Goal: Find specific page/section: Find specific page/section

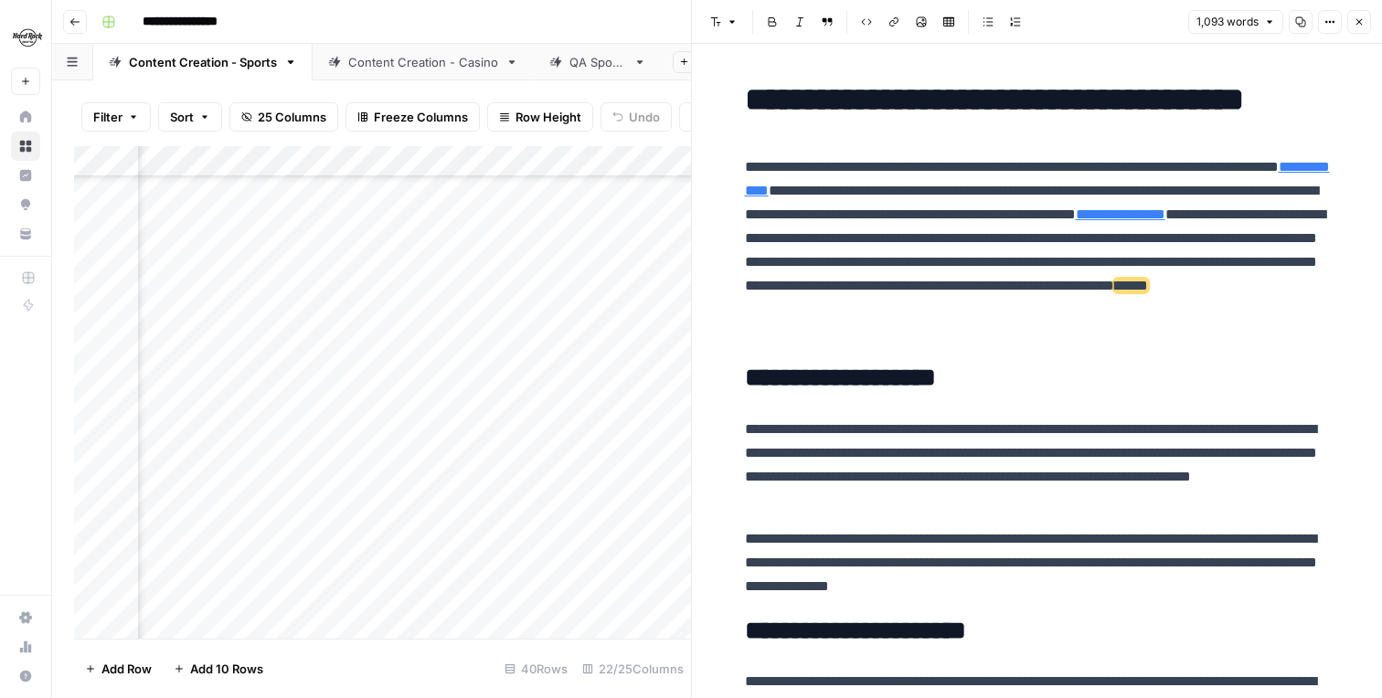
scroll to position [2438, 0]
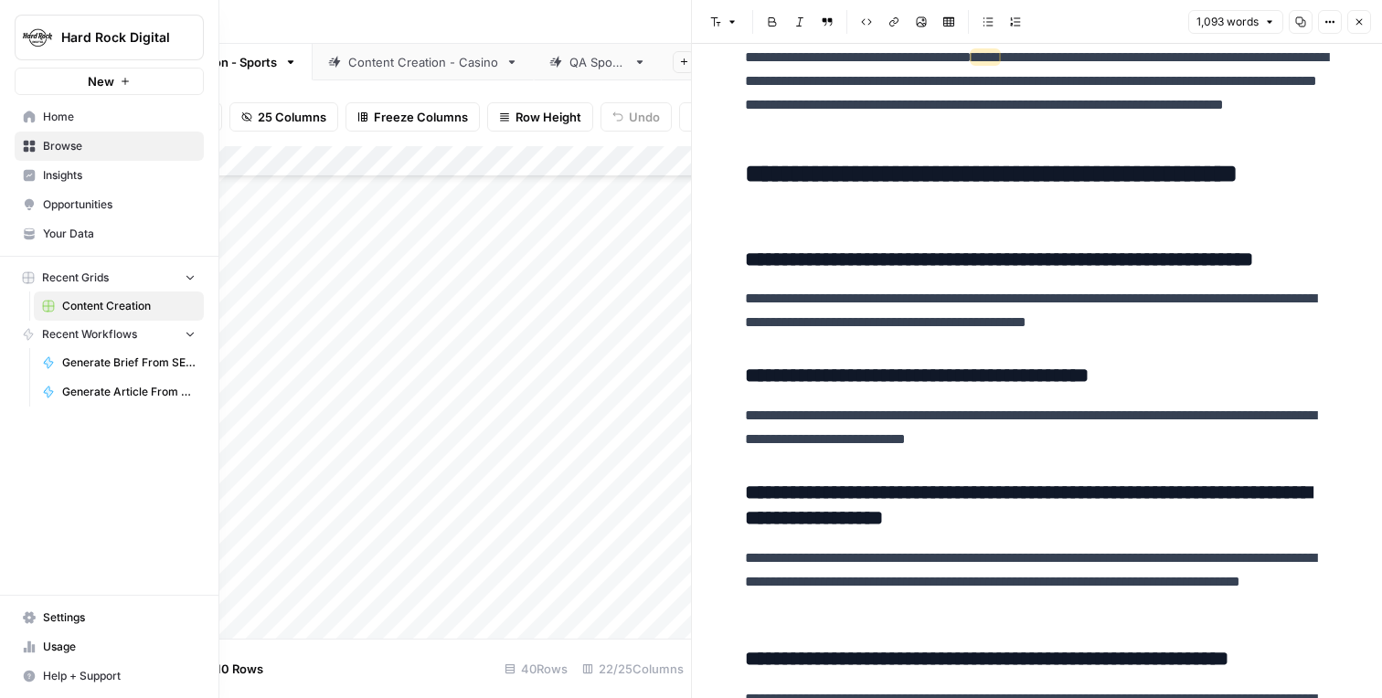
click at [29, 121] on icon at bounding box center [29, 117] width 13 height 13
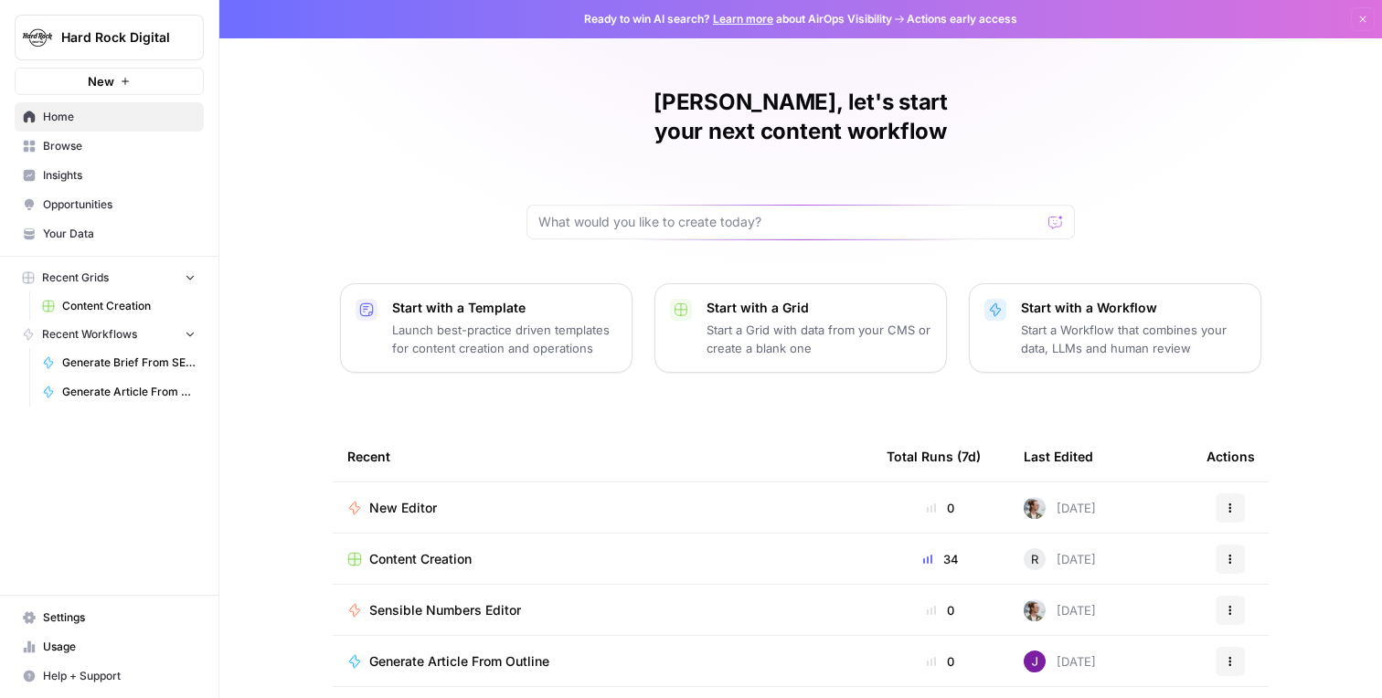
click at [77, 153] on span "Browse" at bounding box center [119, 146] width 153 height 16
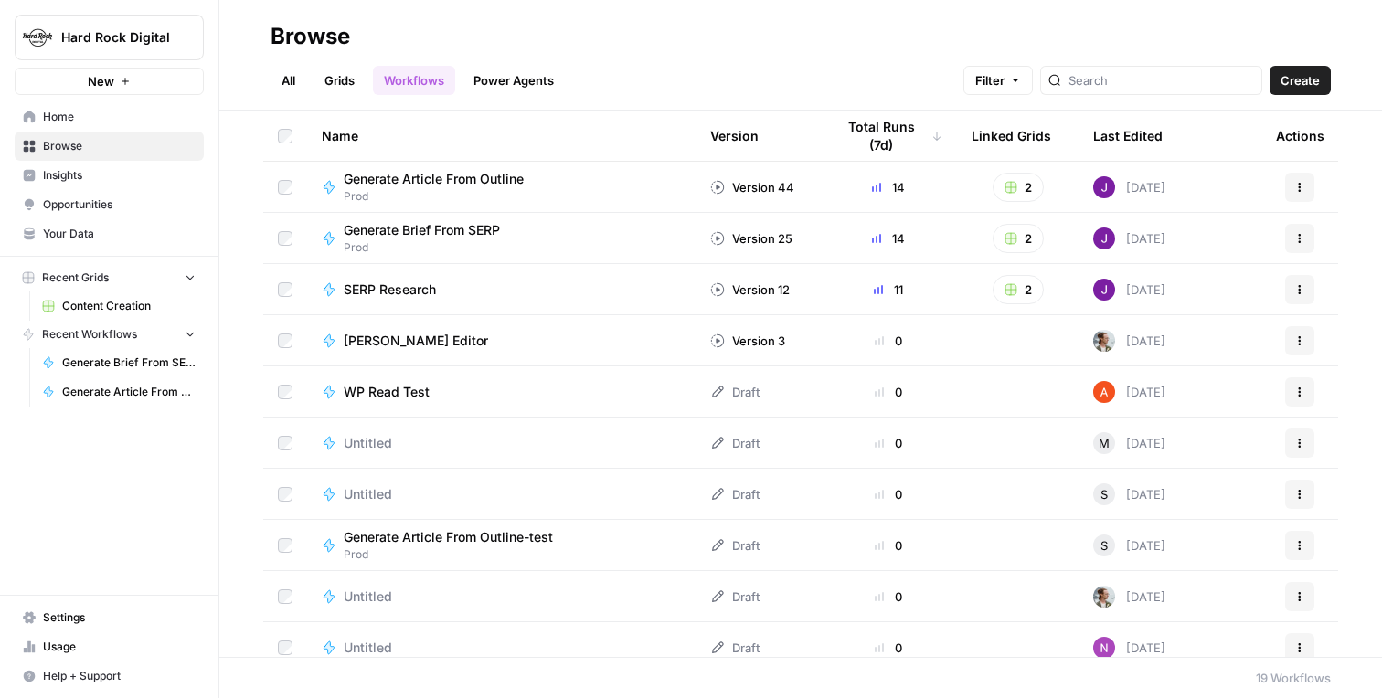
click at [100, 303] on span "Content Creation" at bounding box center [128, 306] width 133 height 16
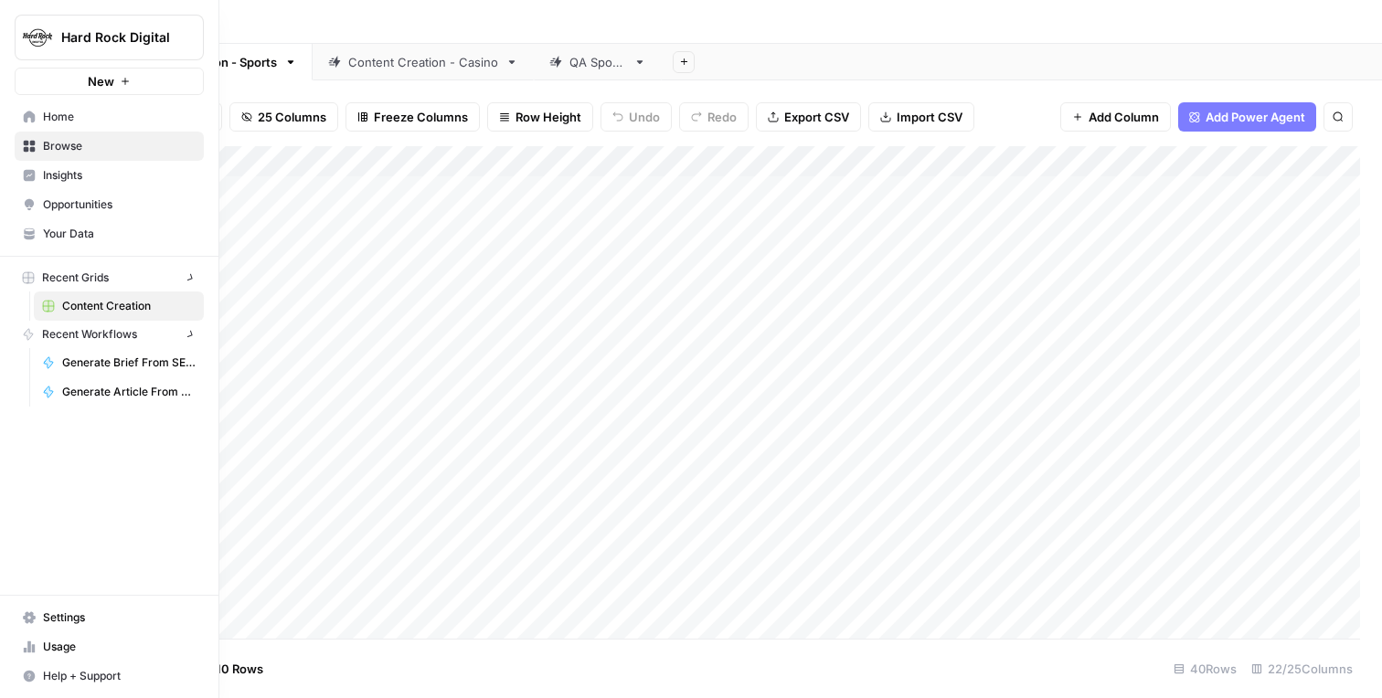
click at [25, 132] on link "Browse" at bounding box center [109, 146] width 189 height 29
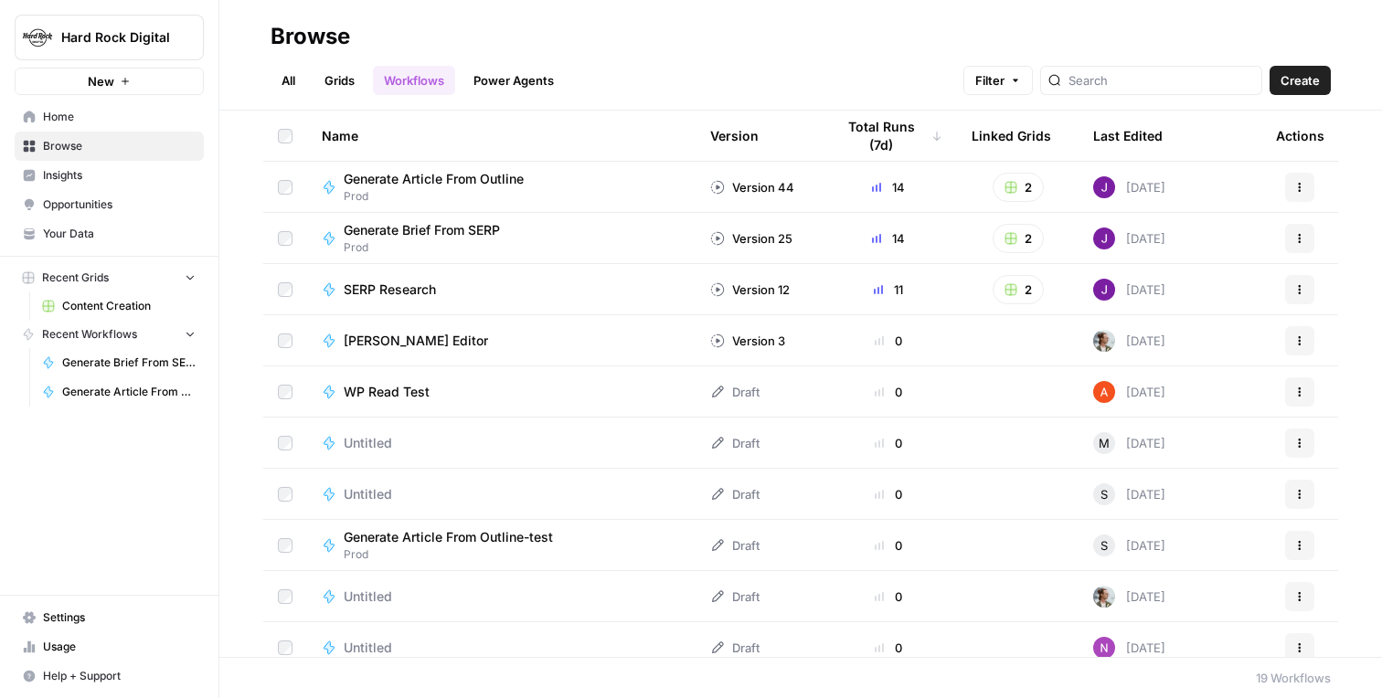
click at [53, 222] on link "Your Data" at bounding box center [109, 233] width 189 height 29
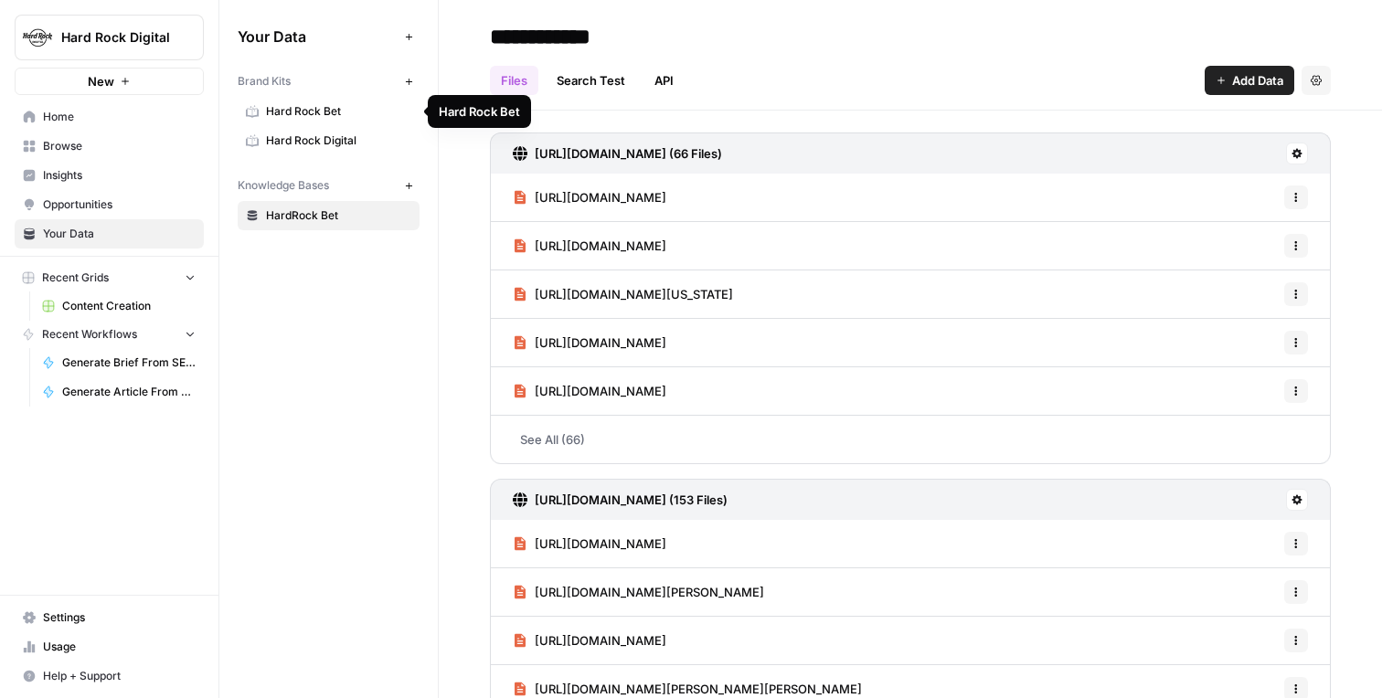
click at [339, 110] on span "Hard Rock Bet" at bounding box center [338, 111] width 145 height 16
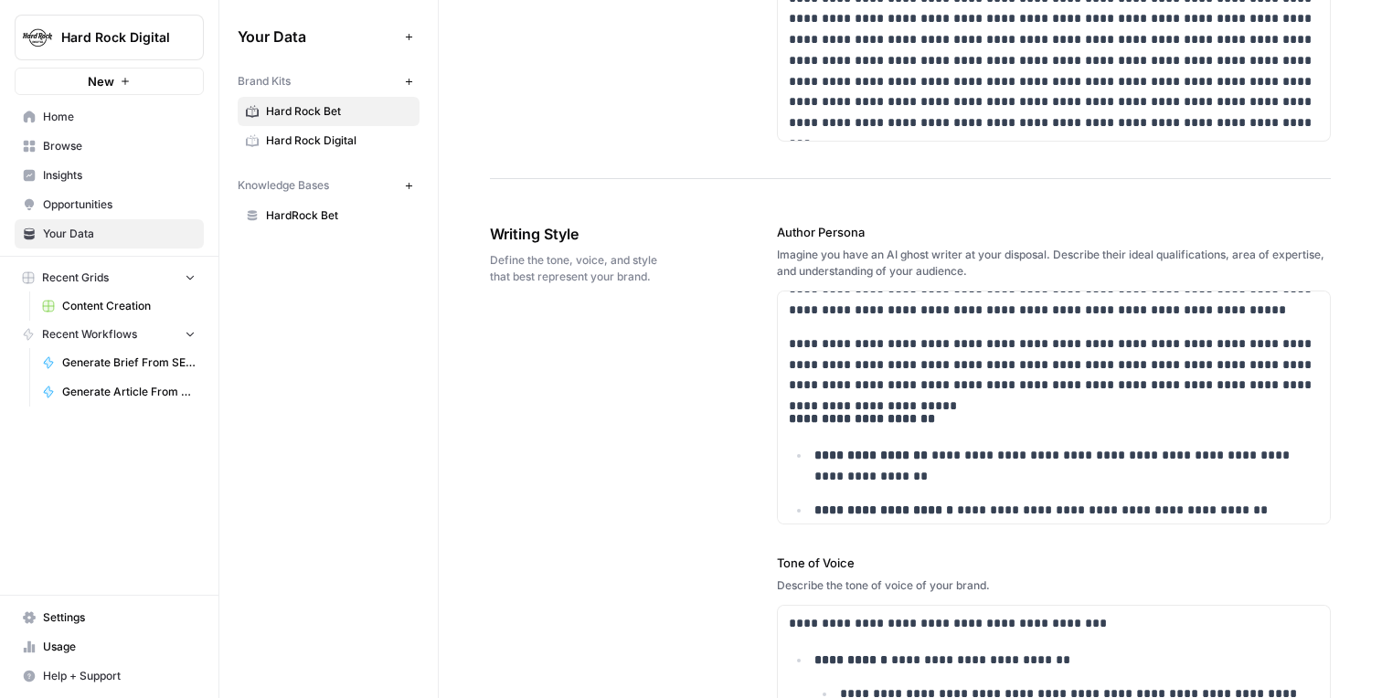
scroll to position [36, 0]
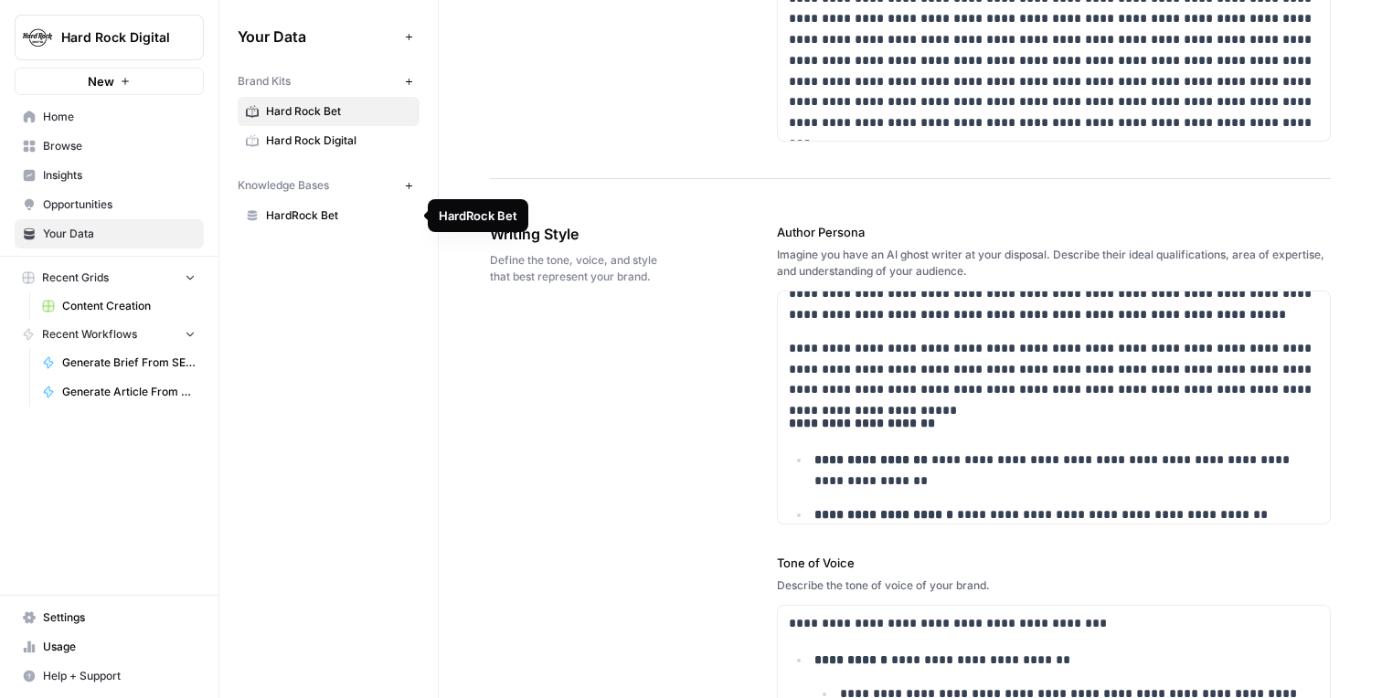
click at [274, 210] on span "HardRock Bet" at bounding box center [338, 215] width 145 height 16
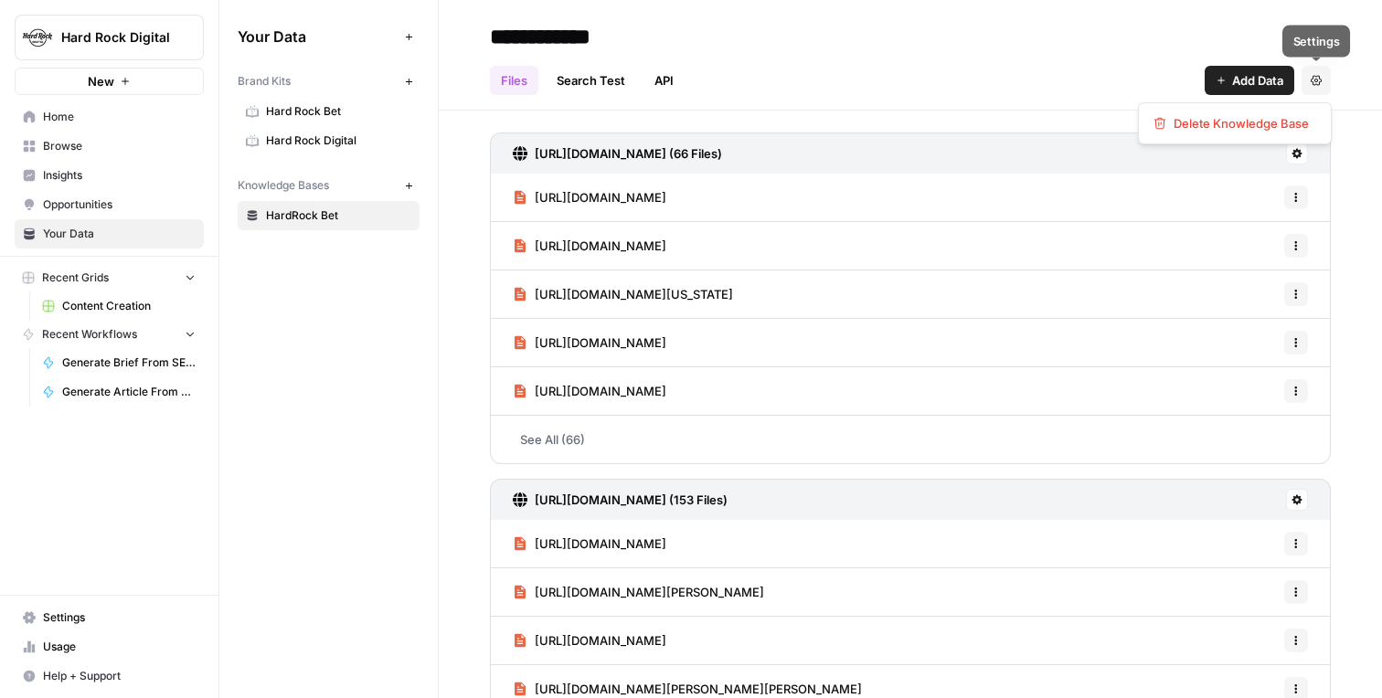
click at [1314, 88] on button "Settings" at bounding box center [1316, 80] width 29 height 29
click at [1092, 101] on header "**********" at bounding box center [910, 55] width 943 height 111
click at [1282, 150] on div "[URL][DOMAIN_NAME] (66 Files)" at bounding box center [910, 153] width 841 height 41
click at [1292, 151] on icon at bounding box center [1297, 153] width 11 height 11
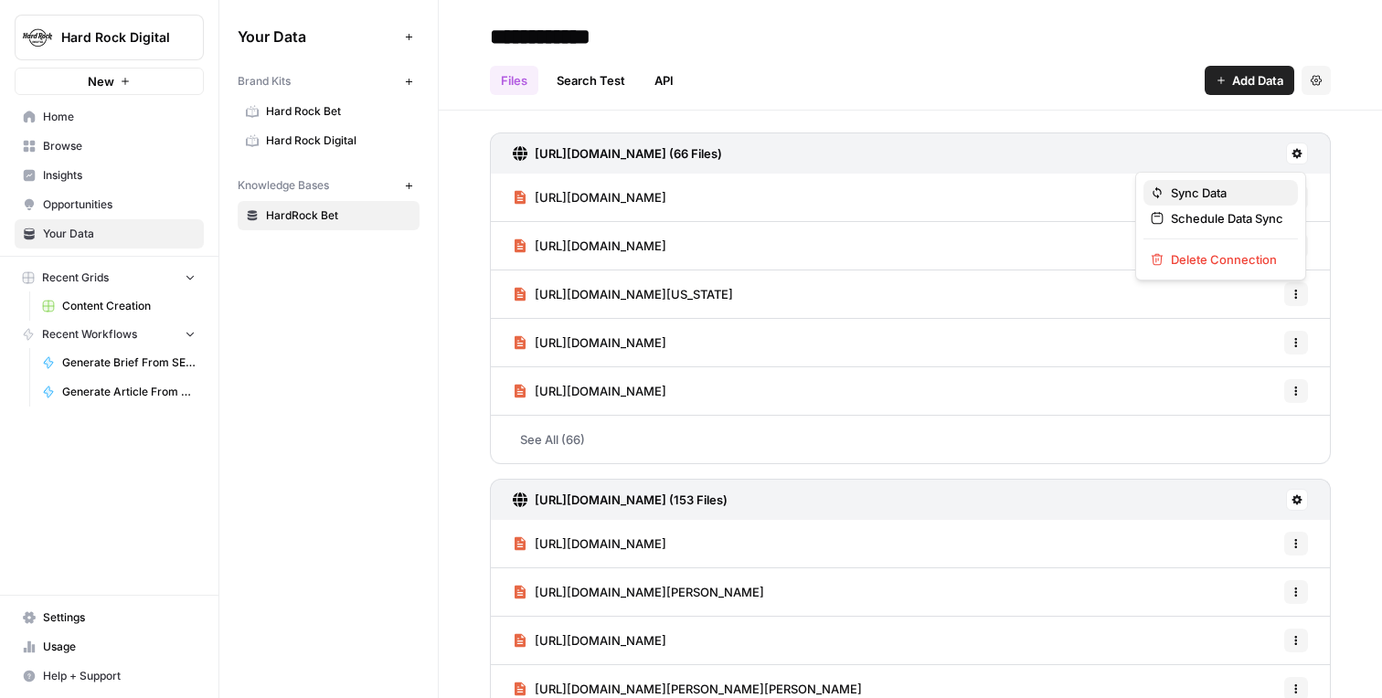
click at [1176, 186] on span "Sync Data" at bounding box center [1227, 193] width 112 height 18
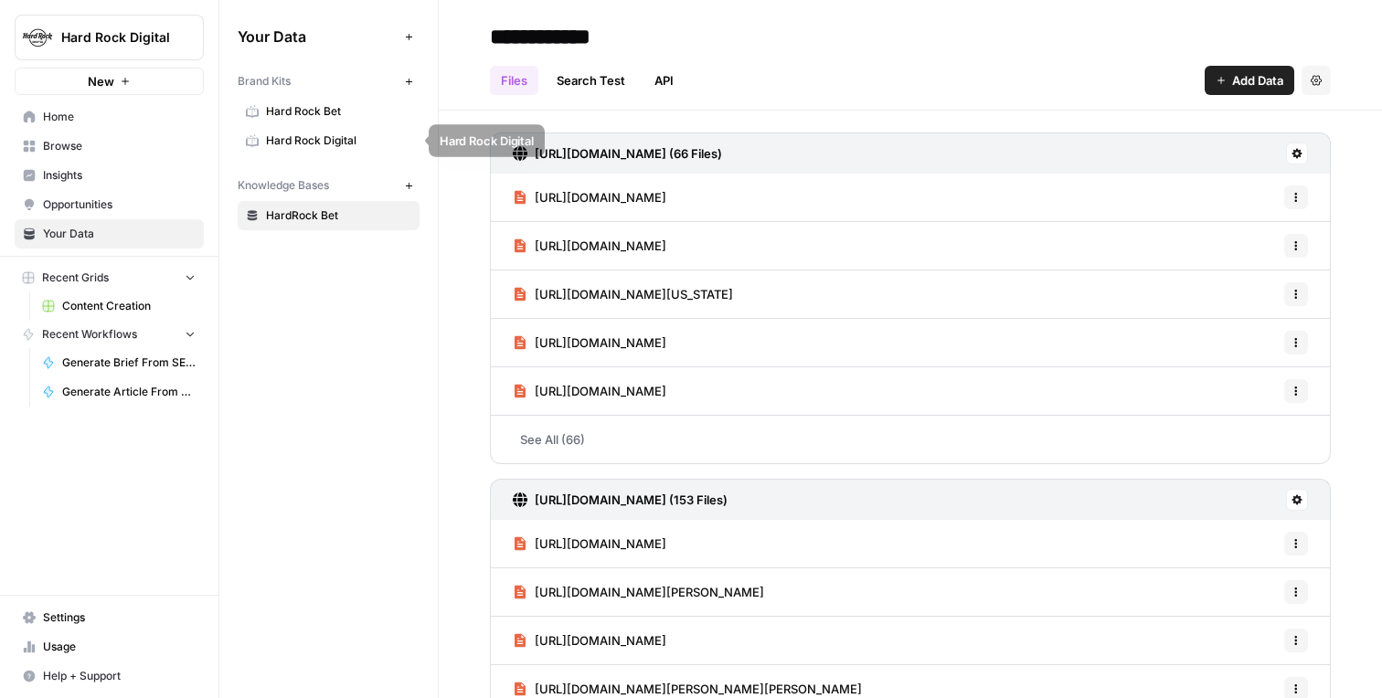
click at [311, 115] on span "Hard Rock Bet" at bounding box center [338, 111] width 145 height 16
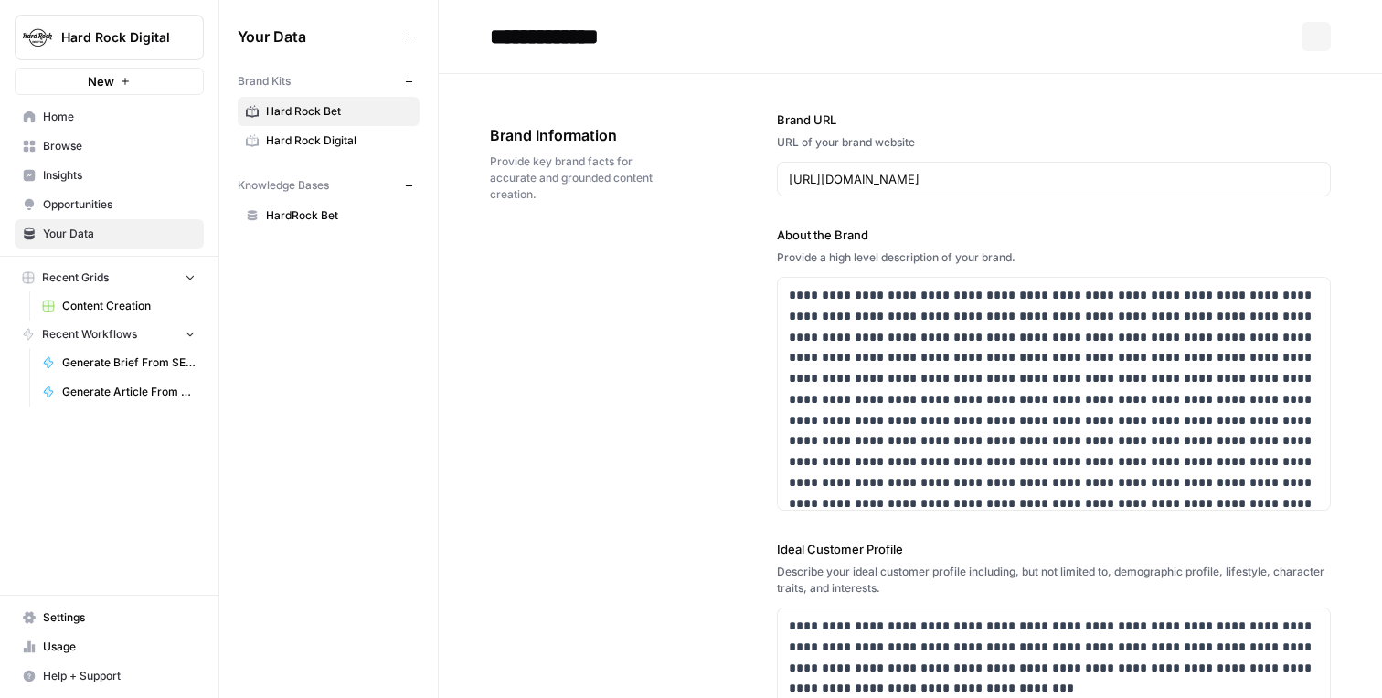
click at [314, 132] on link "Hard Rock Digital" at bounding box center [329, 140] width 182 height 29
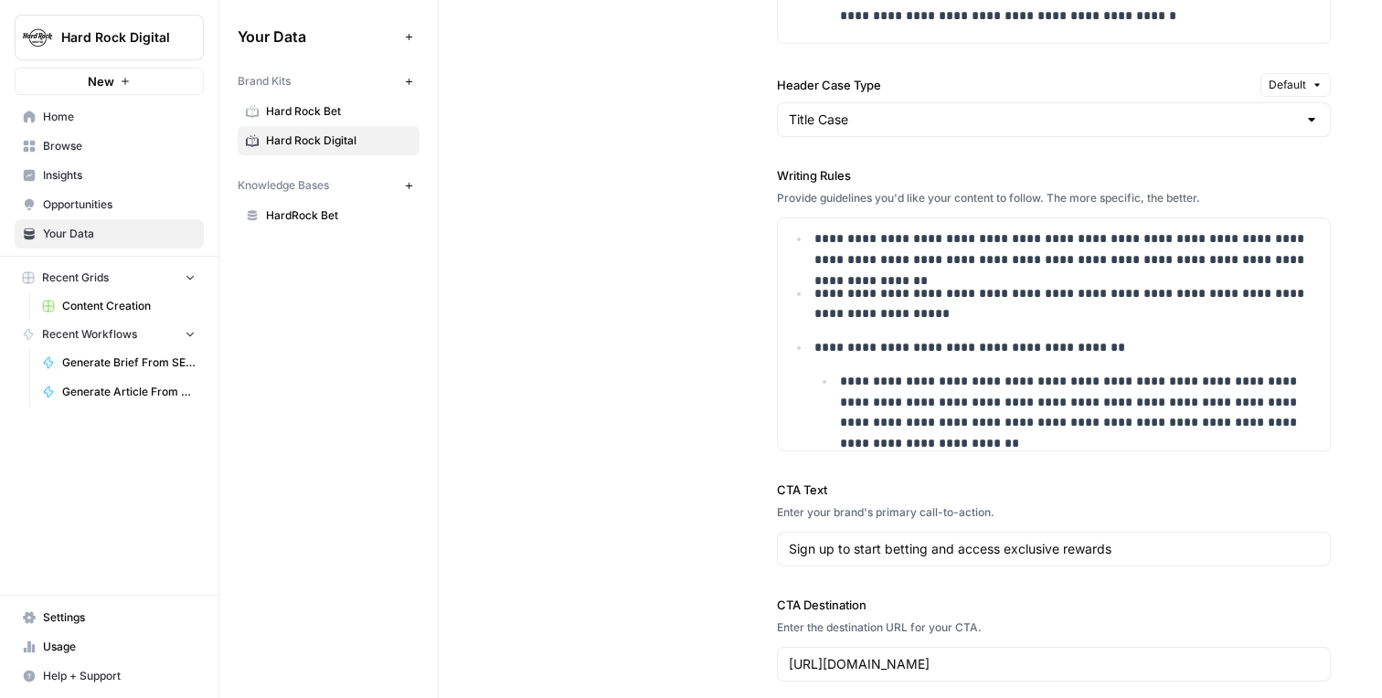
click at [331, 110] on span "Hard Rock Bet" at bounding box center [338, 111] width 145 height 16
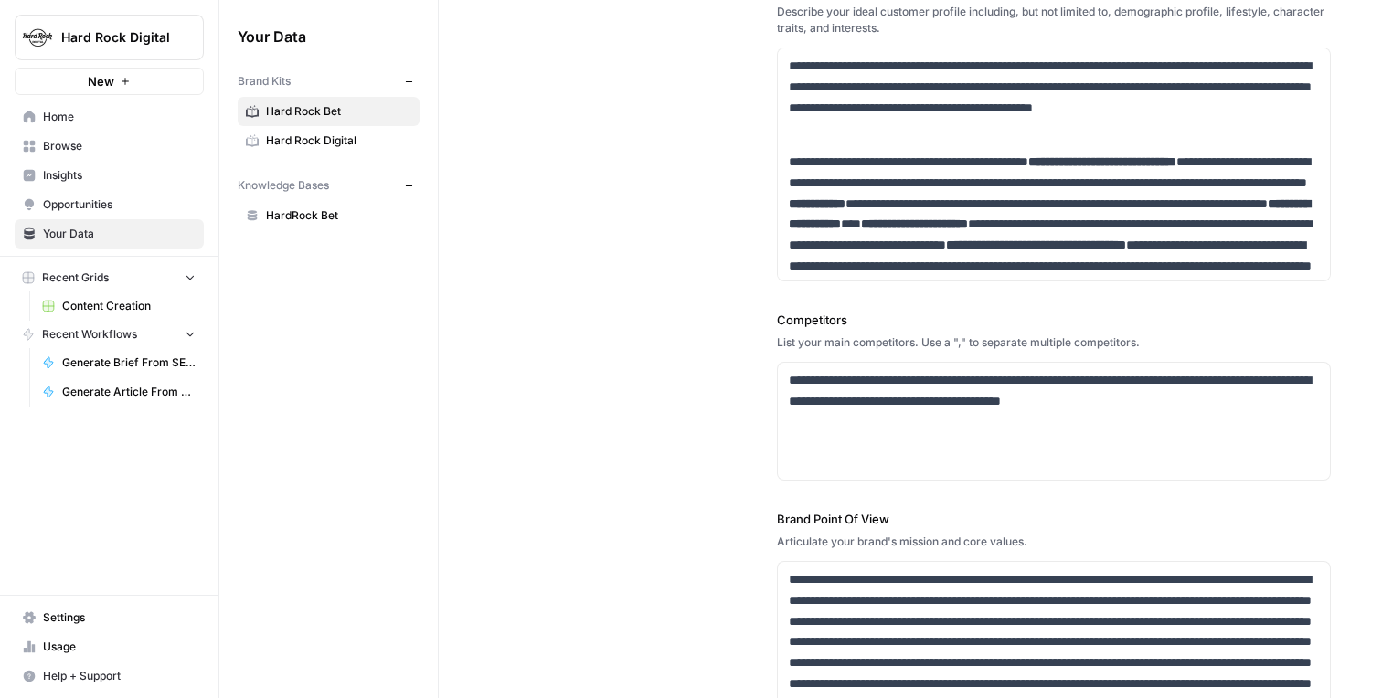
click at [367, 141] on span "Hard Rock Digital" at bounding box center [338, 141] width 145 height 16
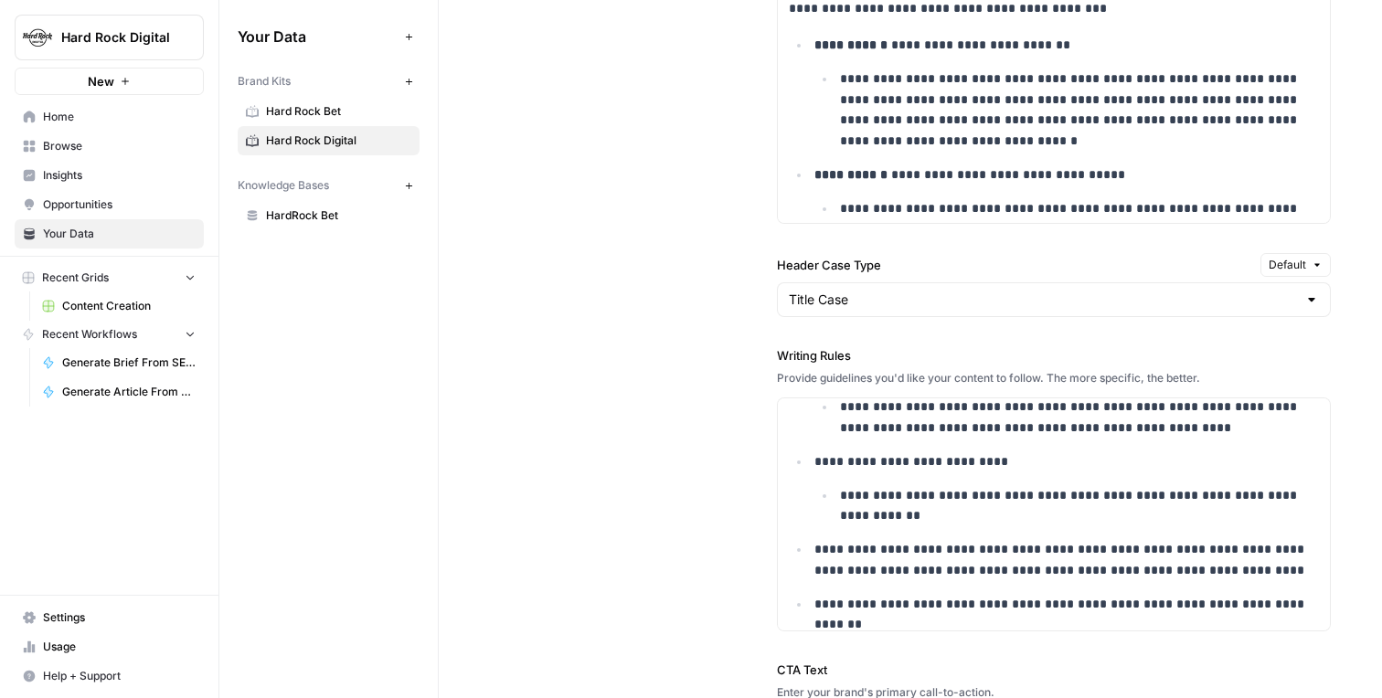
scroll to position [1872, 0]
